Goal: Task Accomplishment & Management: Manage account settings

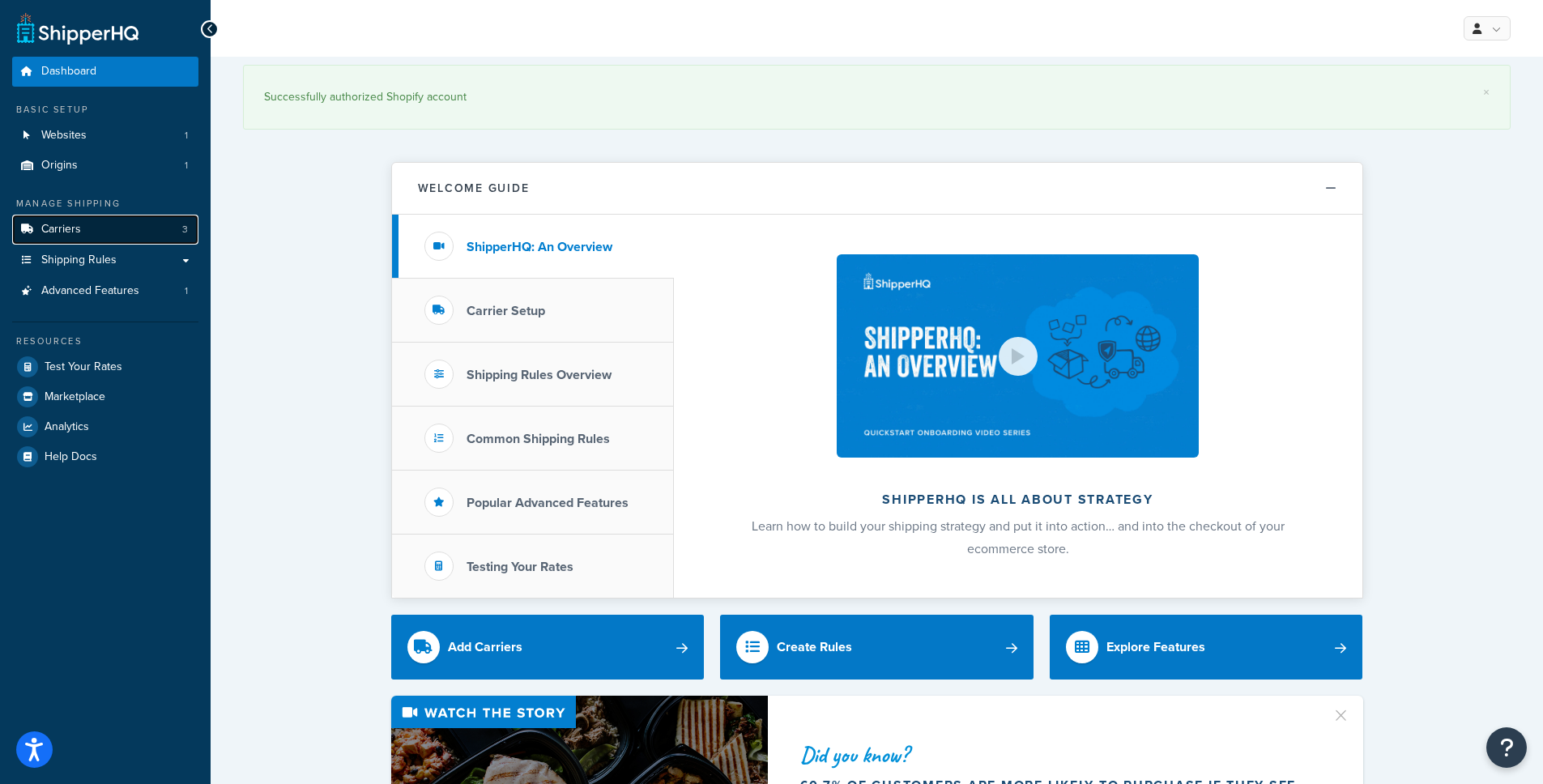
click at [122, 228] on link "Carriers 3" at bounding box center [105, 229] width 187 height 30
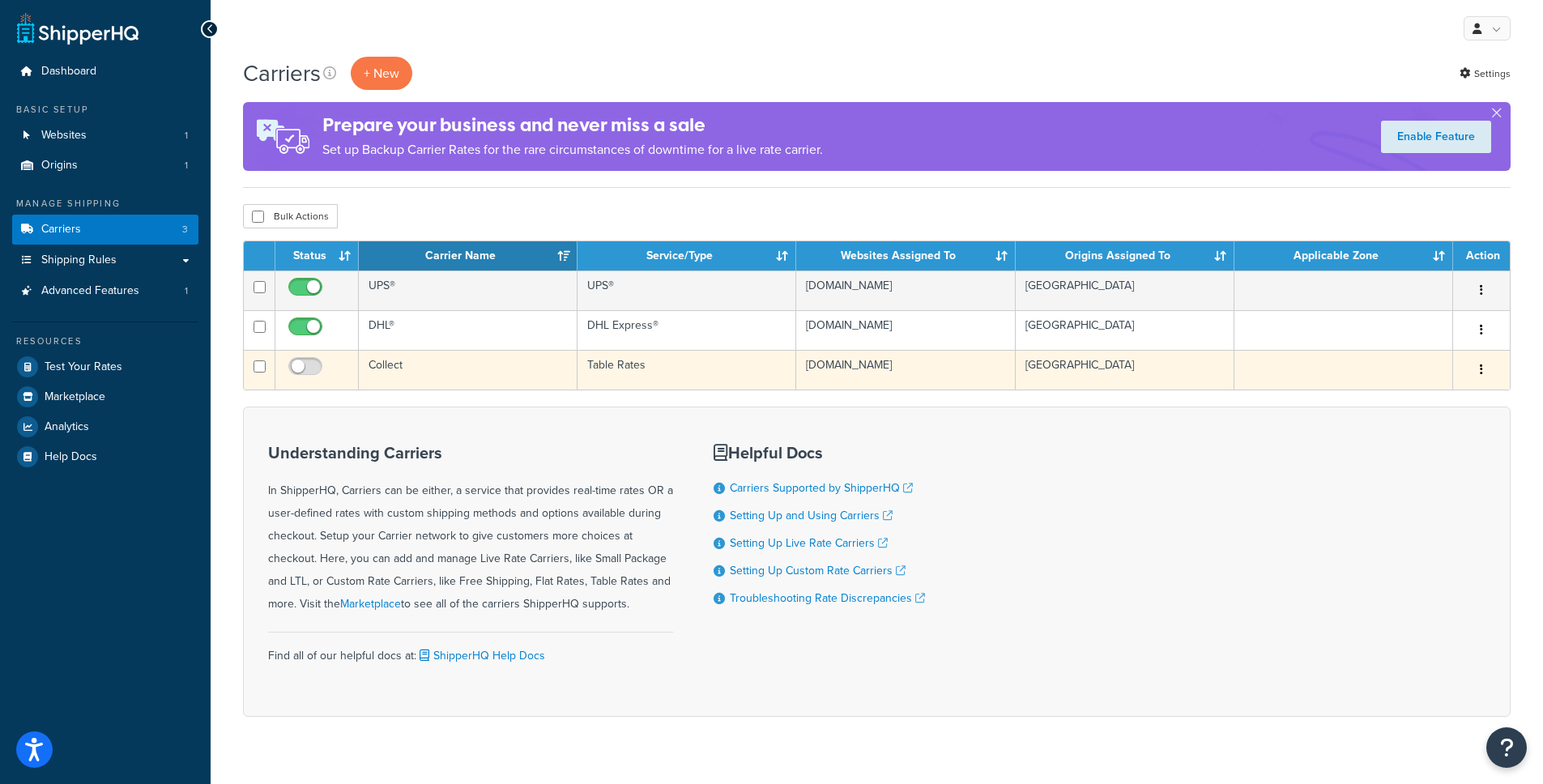
click at [1483, 366] on icon "button" at bounding box center [1482, 369] width 3 height 11
click at [1454, 400] on link "Edit" at bounding box center [1416, 402] width 128 height 33
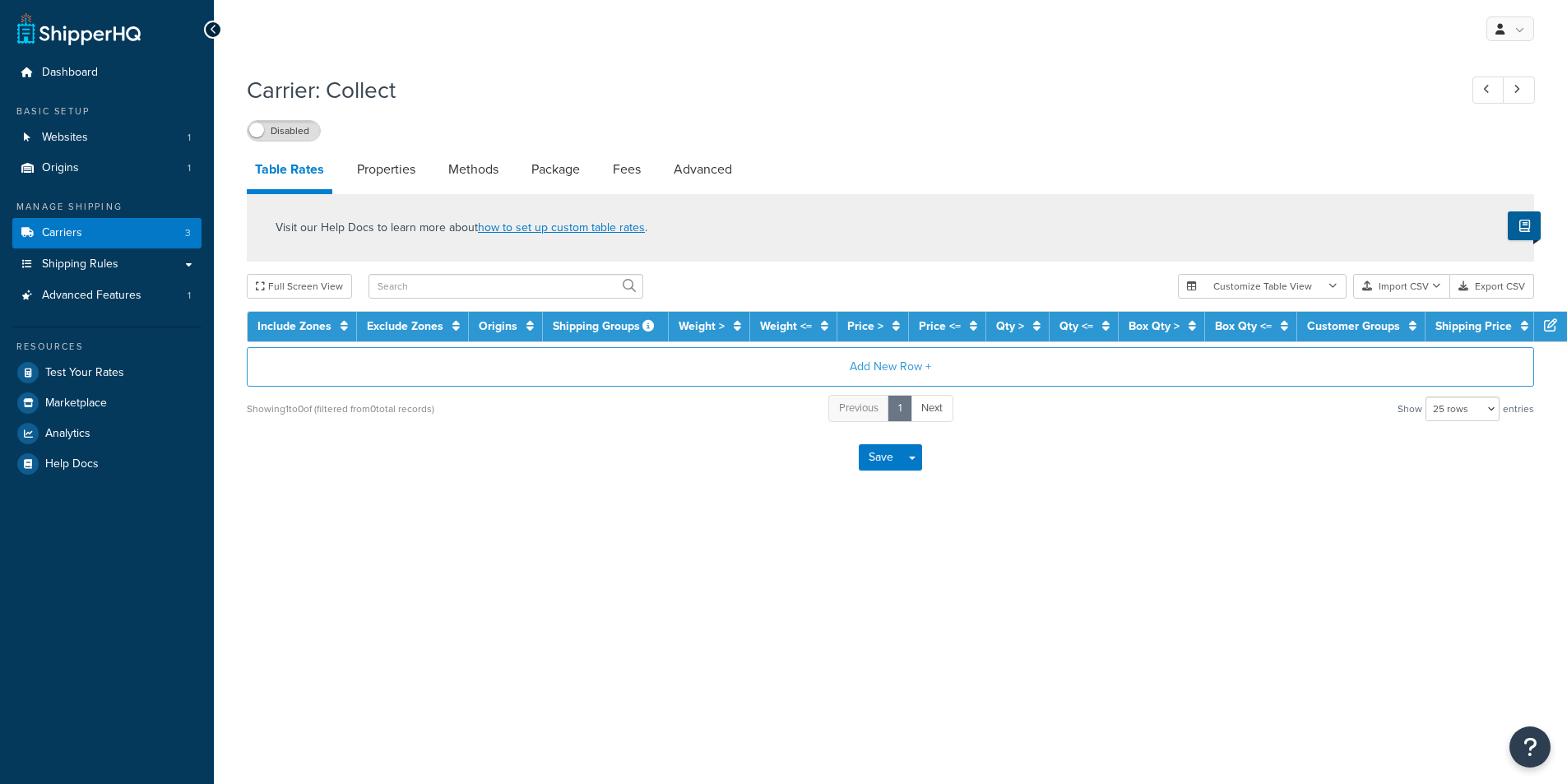
select select "25"
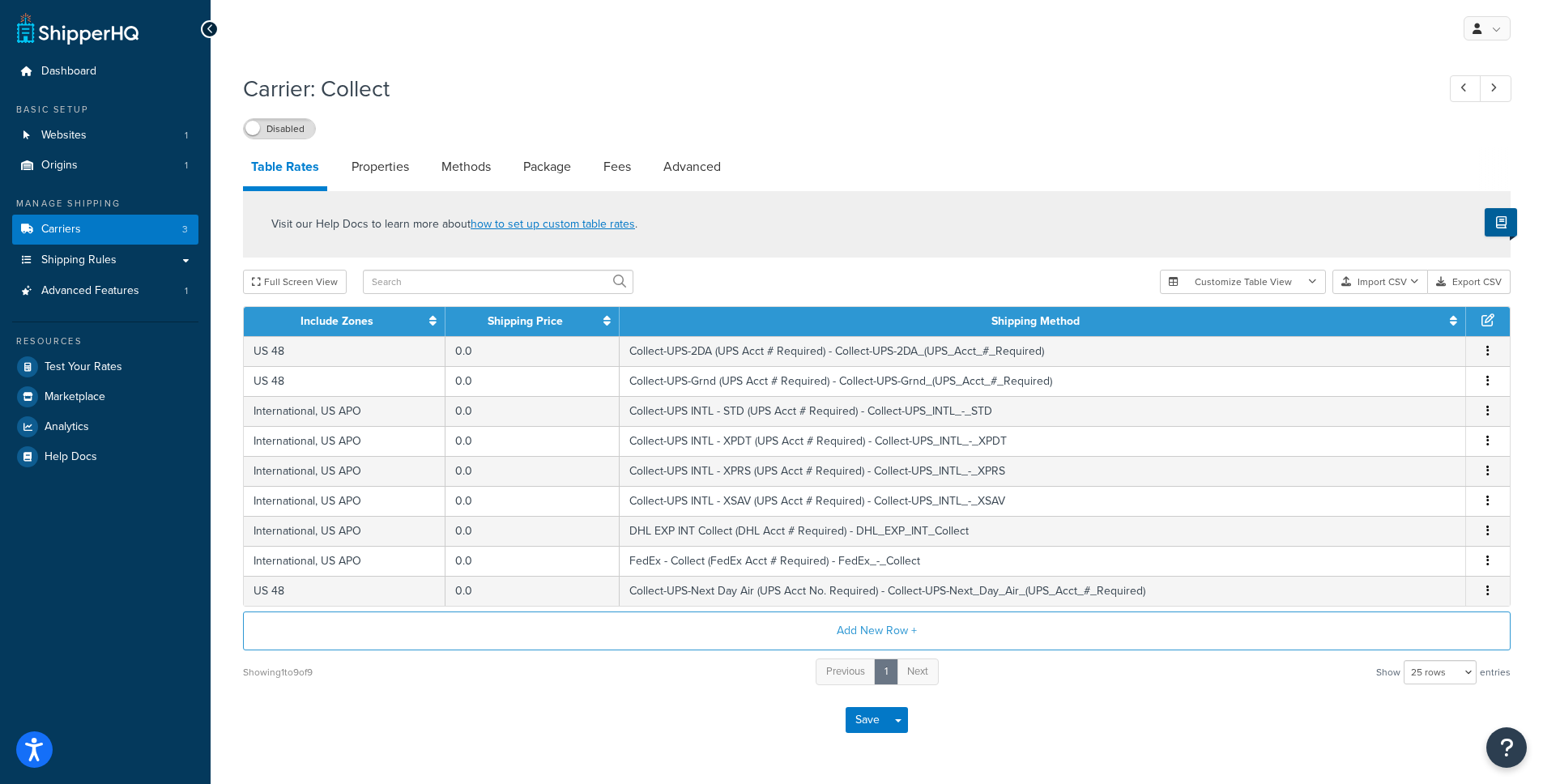
scroll to position [17, 0]
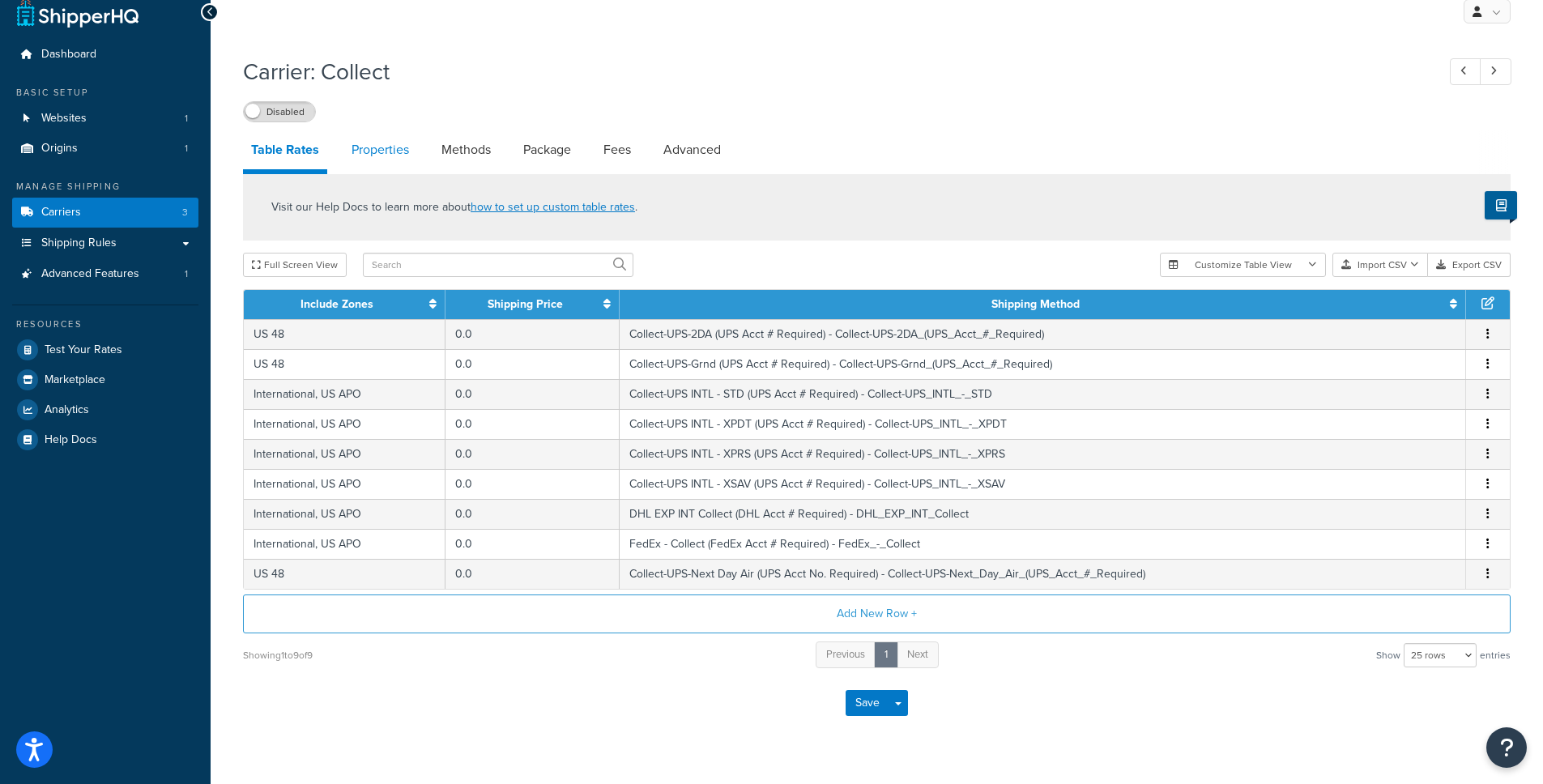
click at [369, 152] on link "Properties" at bounding box center [380, 150] width 74 height 39
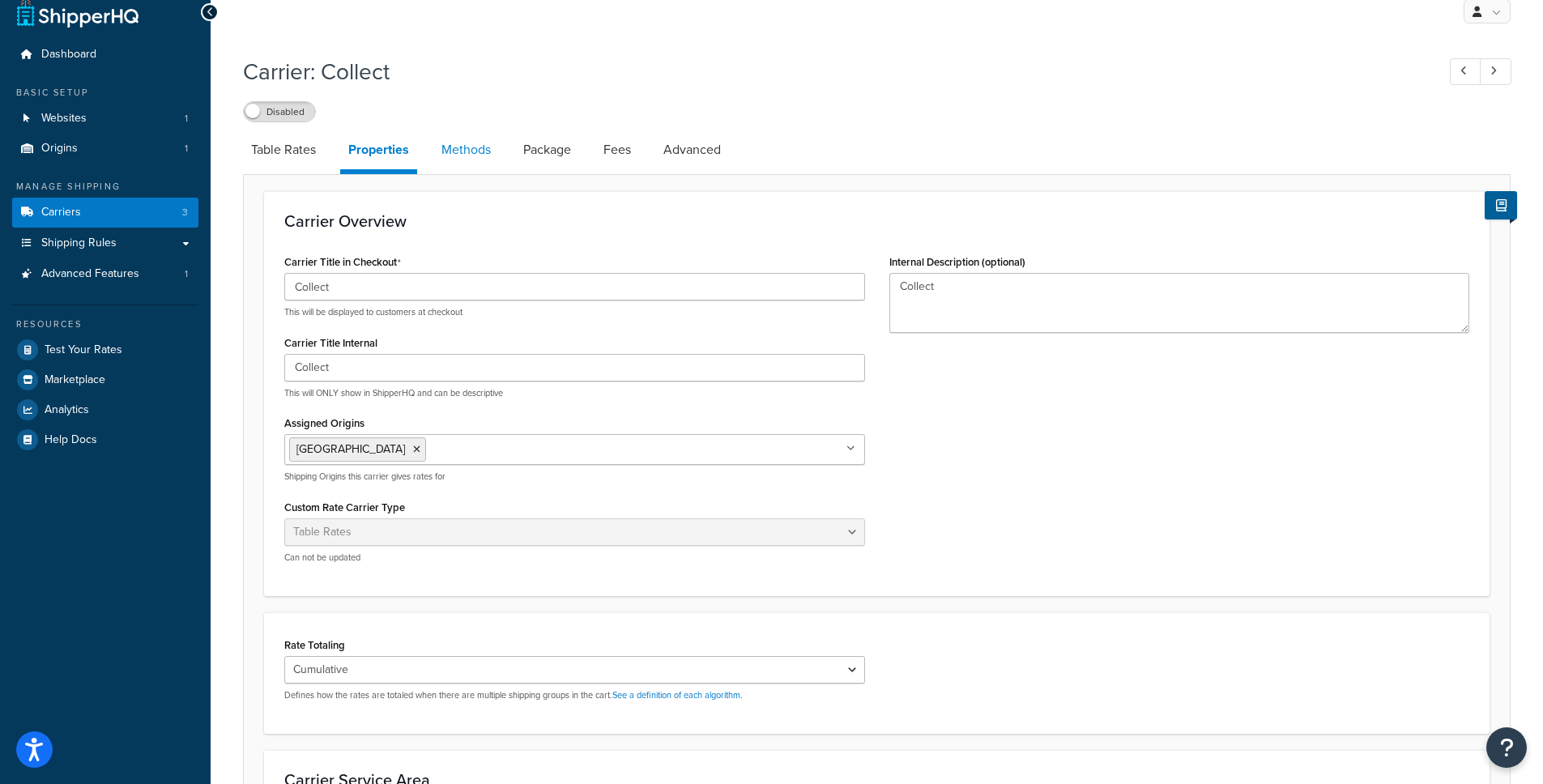
click at [451, 154] on link "Methods" at bounding box center [466, 150] width 65 height 39
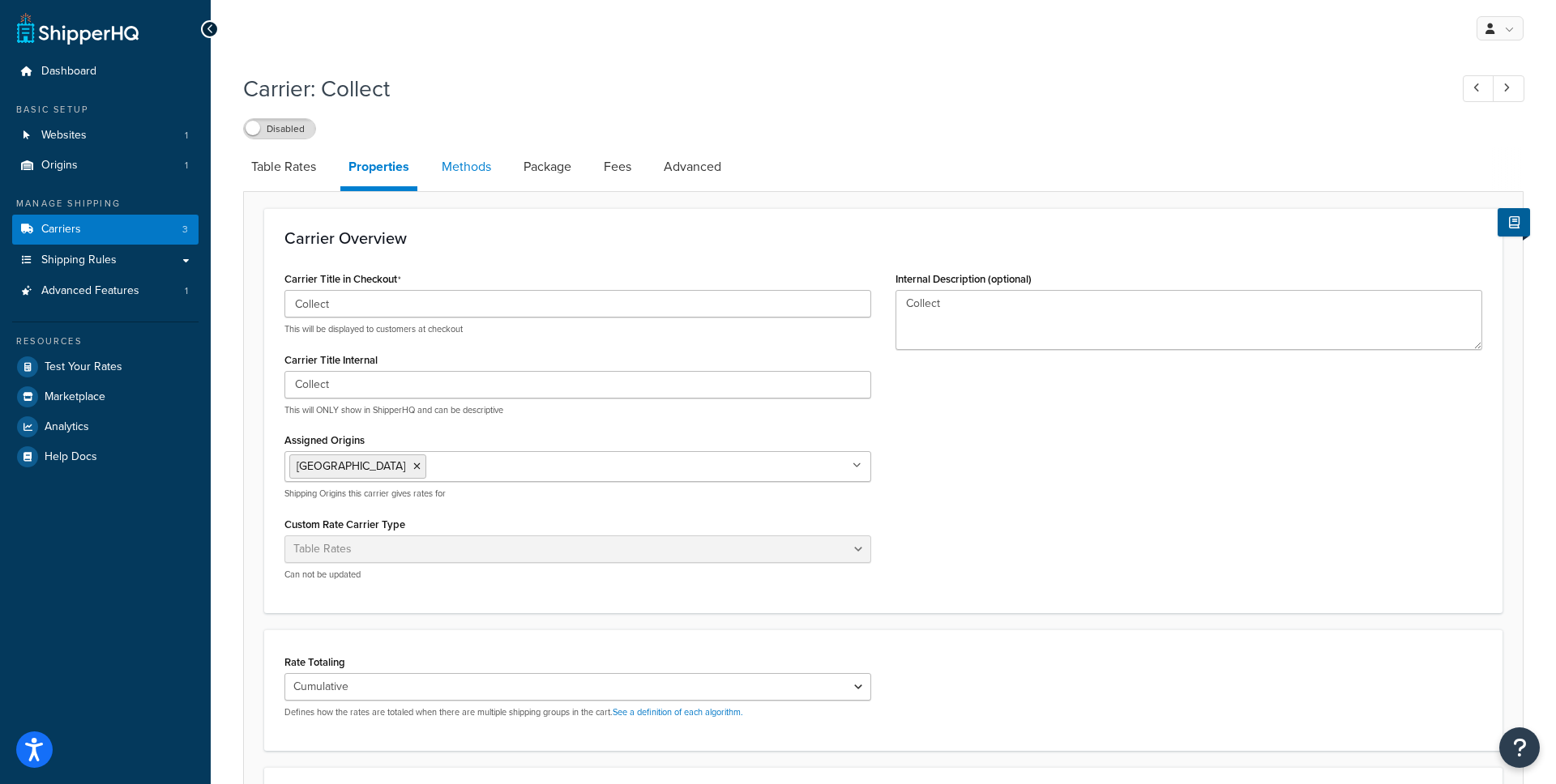
select select "25"
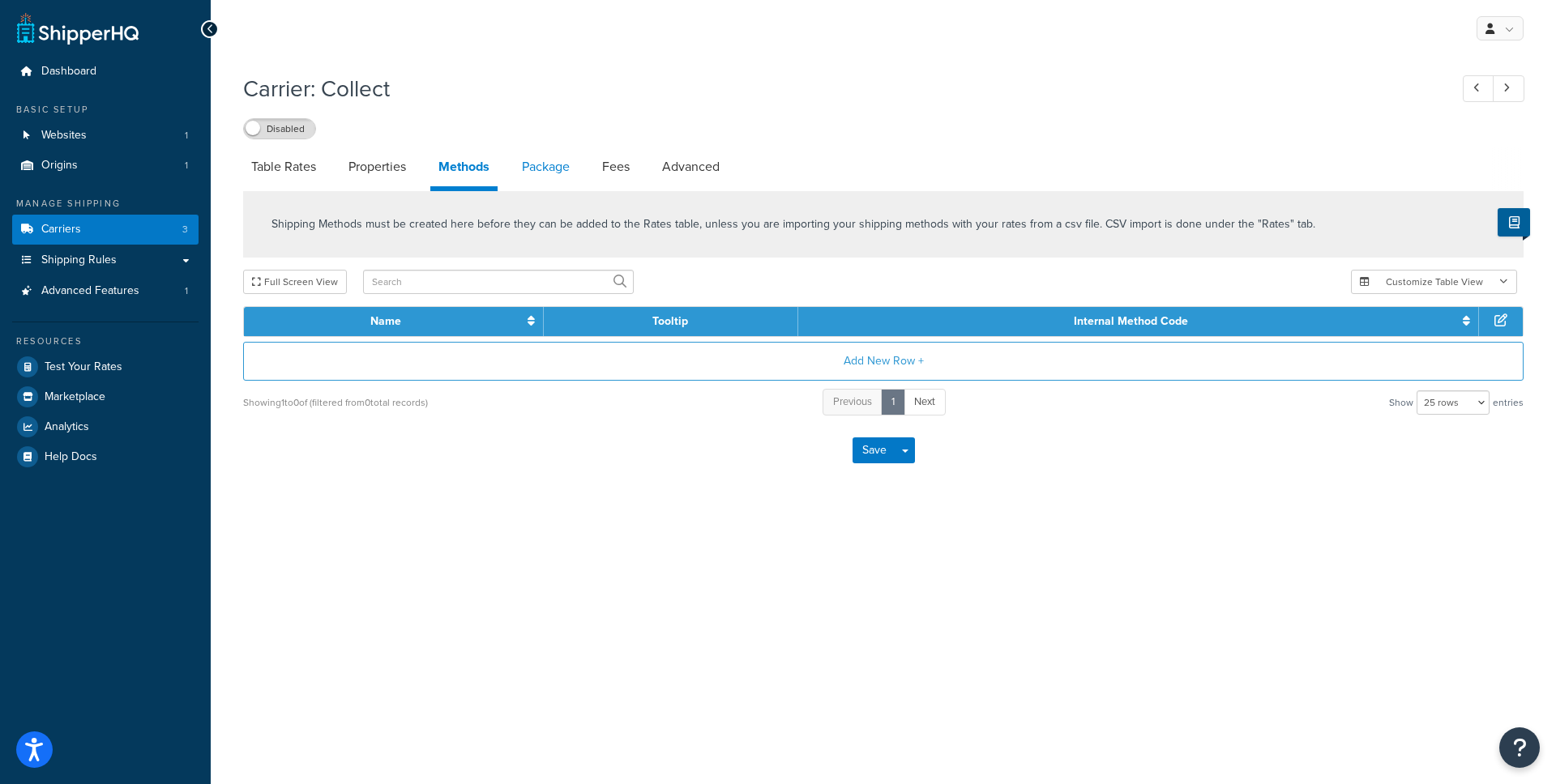
click at [542, 154] on link "Package" at bounding box center [545, 167] width 64 height 39
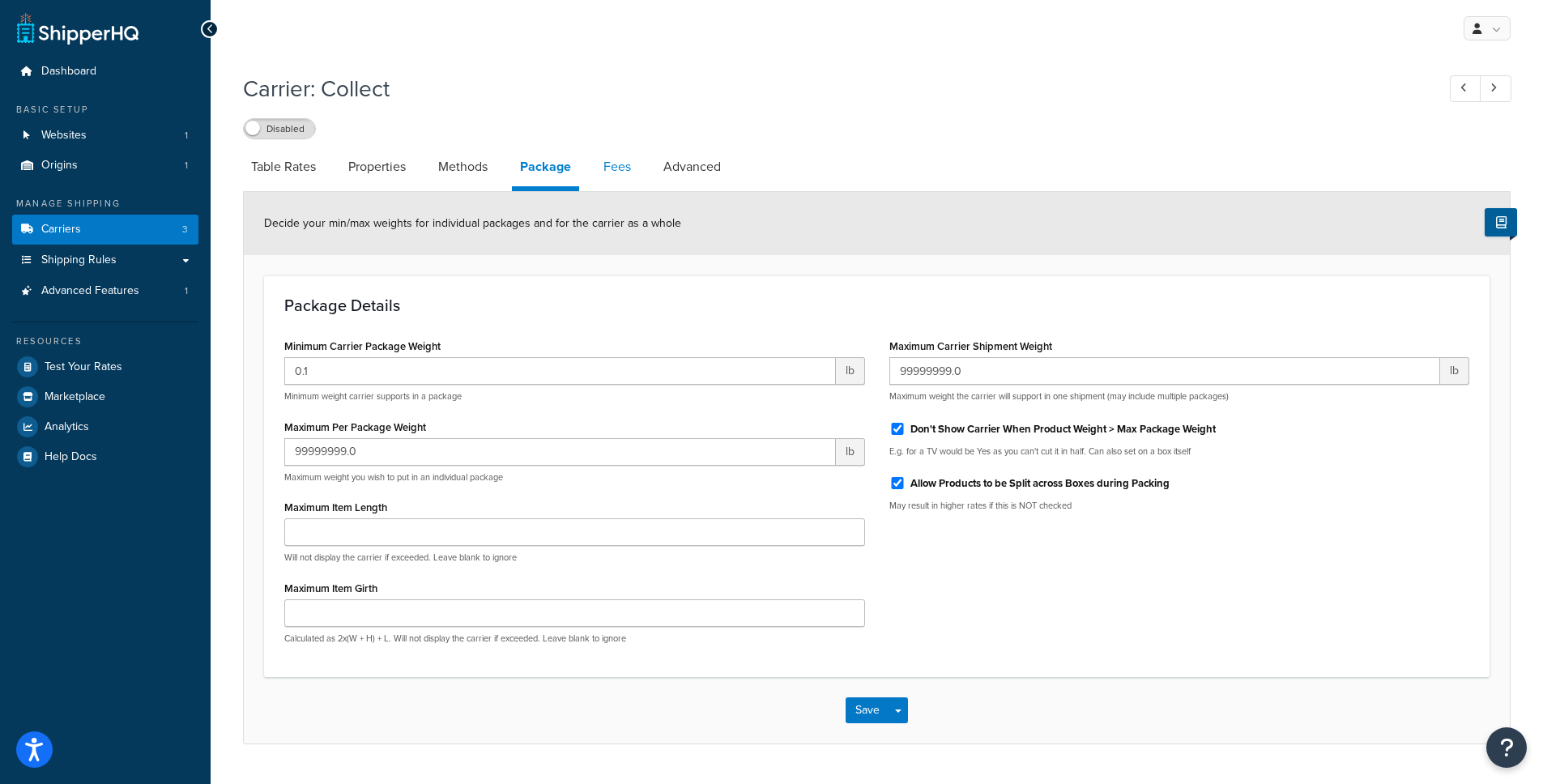
click at [630, 166] on link "Fees" at bounding box center [618, 167] width 44 height 39
select select "AFTER"
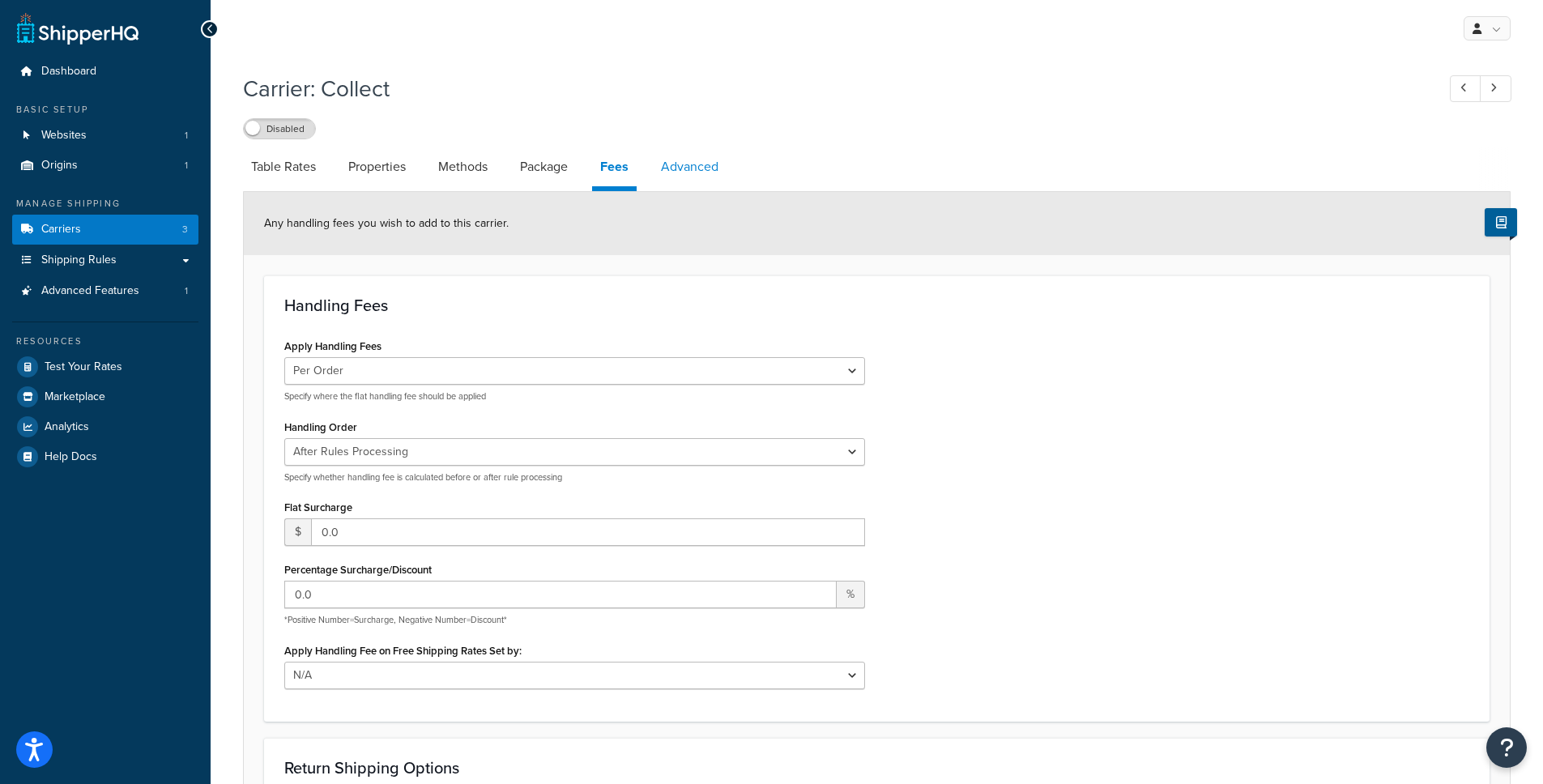
click at [682, 171] on link "Advanced" at bounding box center [689, 167] width 74 height 39
select select "false"
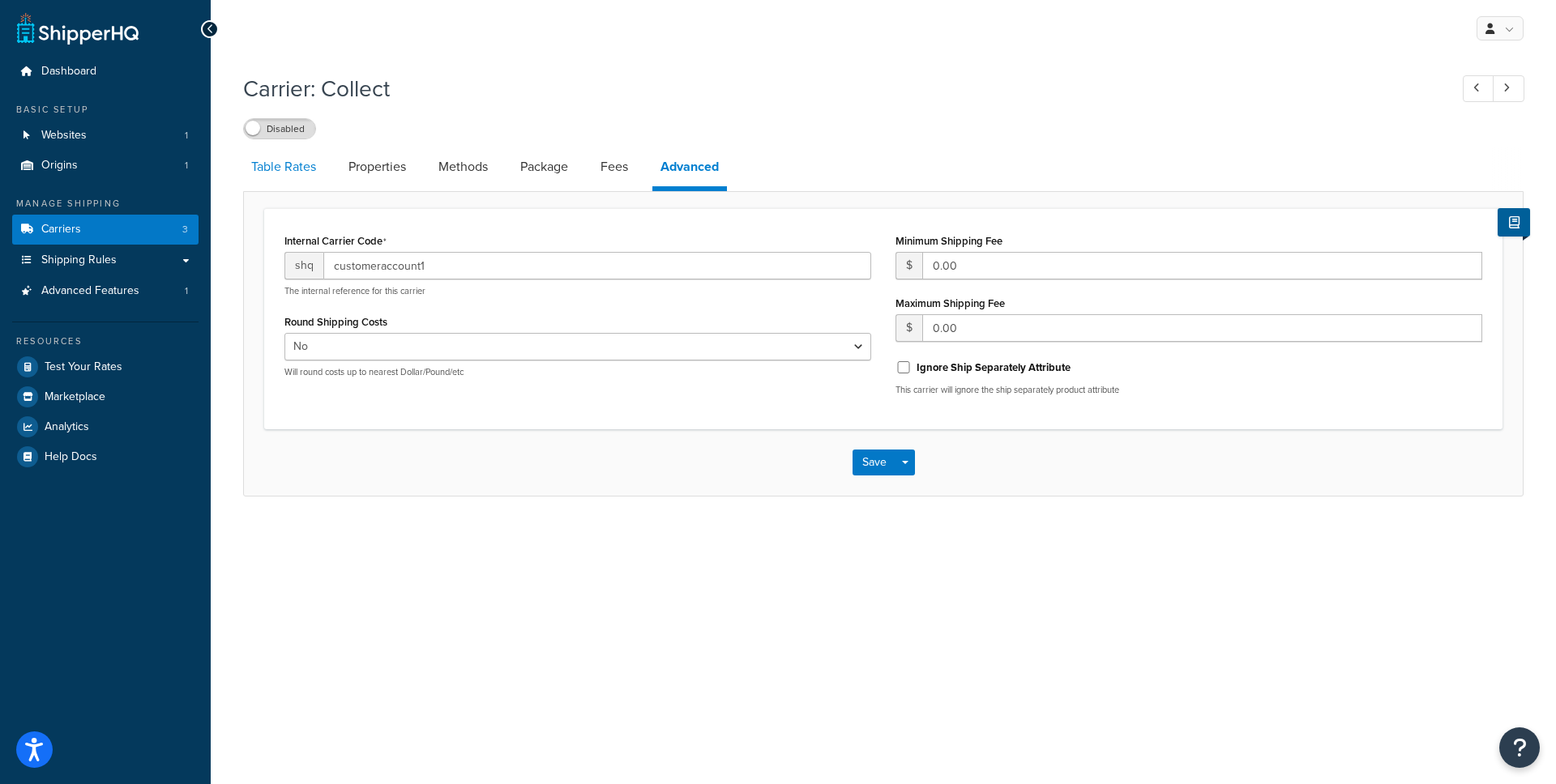
click at [288, 171] on link "Table Rates" at bounding box center [283, 167] width 81 height 39
select select "25"
